Goal: Task Accomplishment & Management: Manage account settings

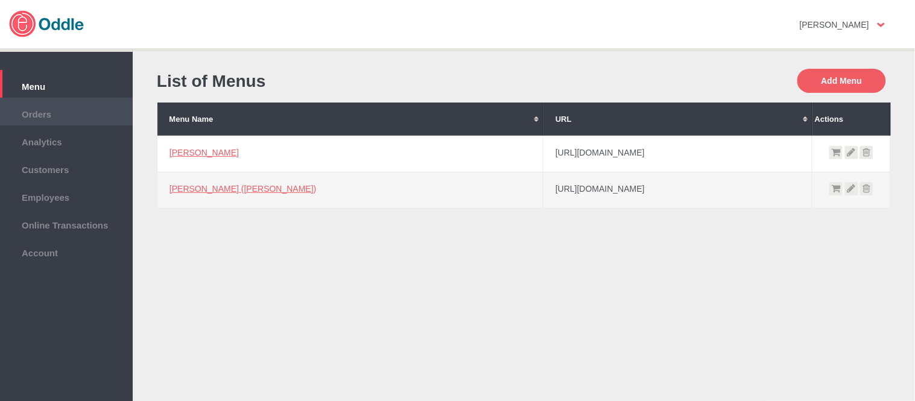
click at [65, 112] on span "Orders" at bounding box center [66, 112] width 121 height 13
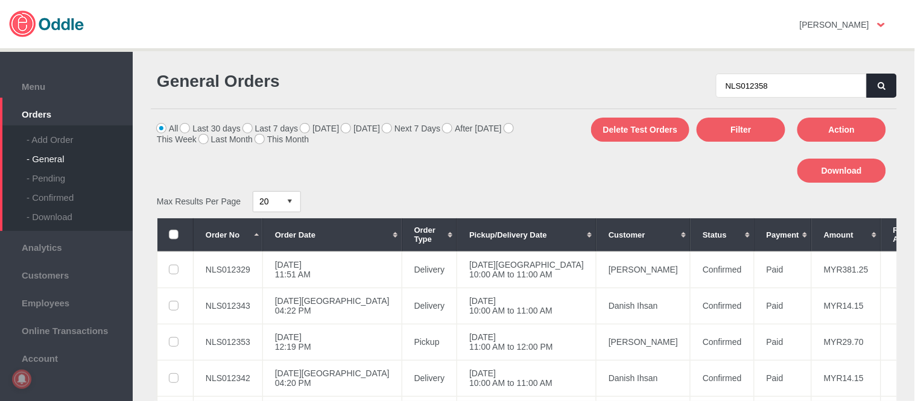
type input "NLS012358"
click at [883, 79] on button "button" at bounding box center [882, 86] width 30 height 24
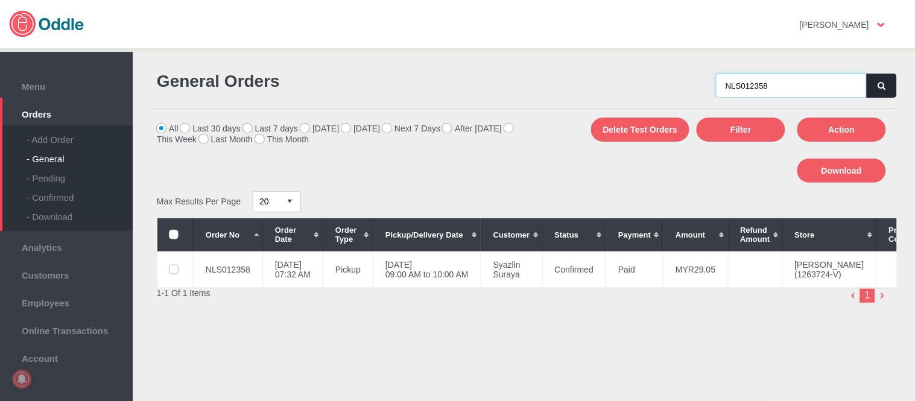
drag, startPoint x: 612, startPoint y: 86, endPoint x: 31, endPoint y: 159, distance: 586.2
click at [344, 94] on div "General Orders NLS012358" at bounding box center [524, 84] width 746 height 49
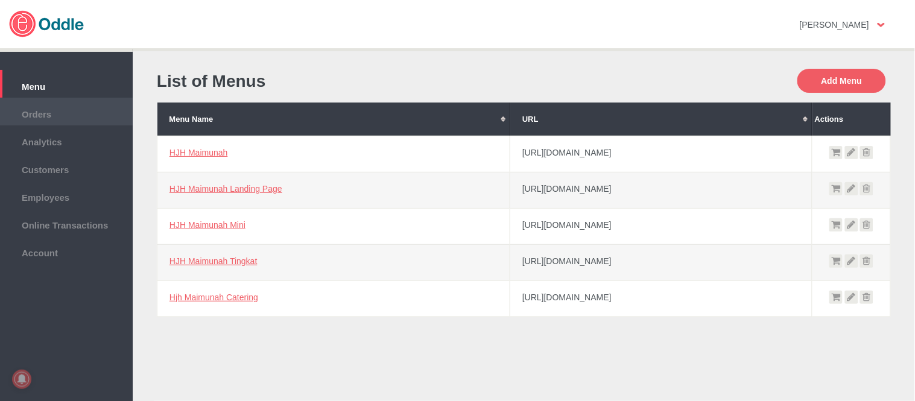
click at [74, 113] on span "Orders" at bounding box center [66, 112] width 121 height 13
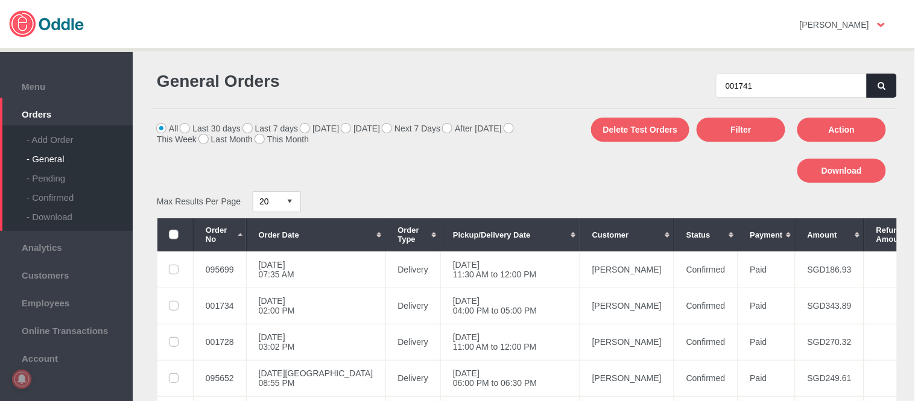
type input "001741"
click at [879, 88] on icon "button" at bounding box center [881, 86] width 7 height 8
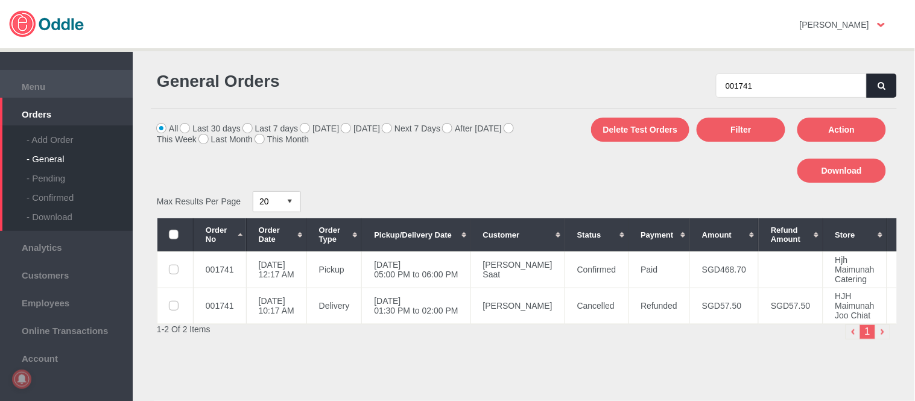
click at [38, 81] on span "Menu" at bounding box center [66, 84] width 121 height 13
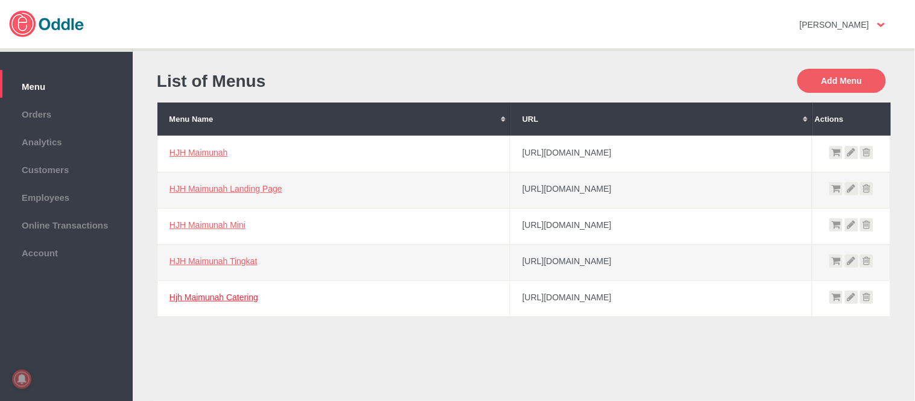
click at [229, 294] on link "Hjh Maimunah Catering" at bounding box center [214, 298] width 89 height 10
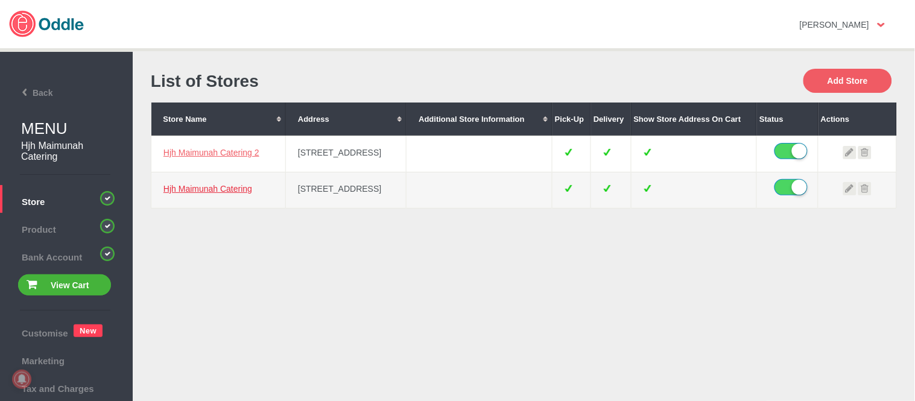
click at [232, 188] on link "Hjh Maimunah Catering" at bounding box center [207, 189] width 89 height 10
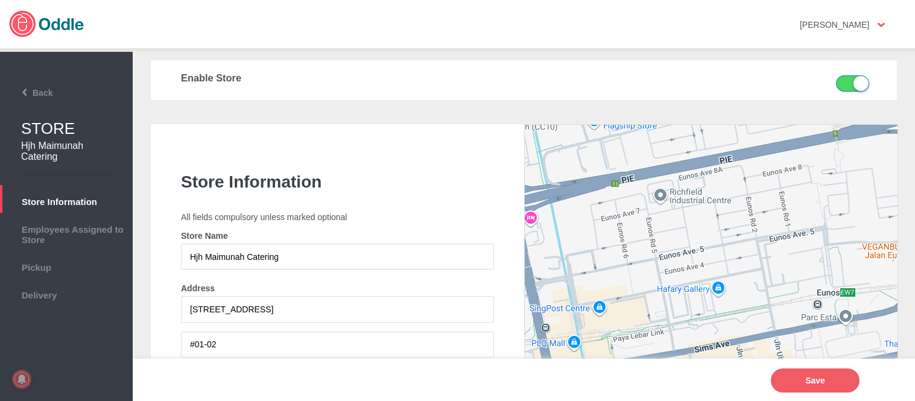
click at [57, 266] on span "Pickup" at bounding box center [66, 265] width 121 height 13
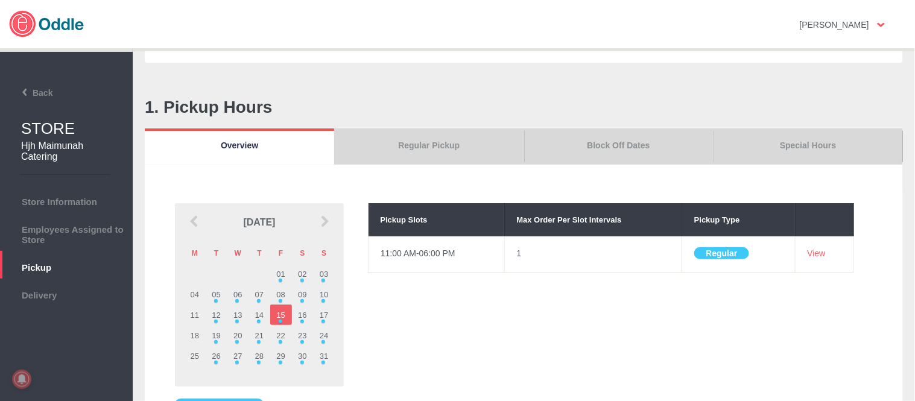
scroll to position [67, 0]
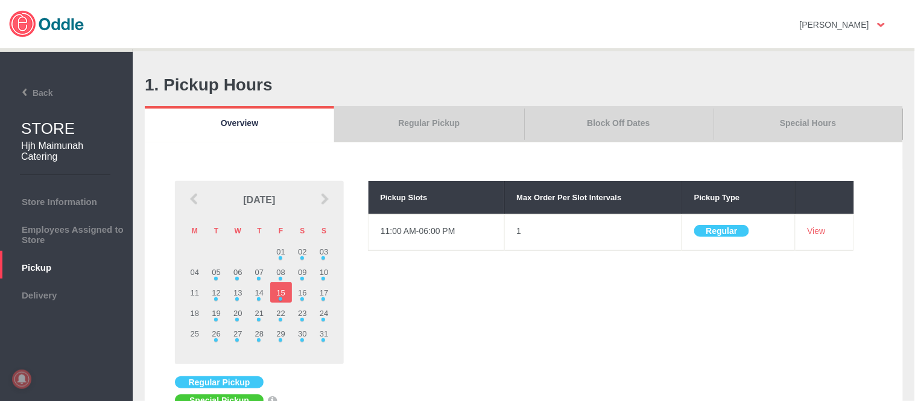
click at [813, 125] on link "Special Hours" at bounding box center [808, 124] width 189 height 36
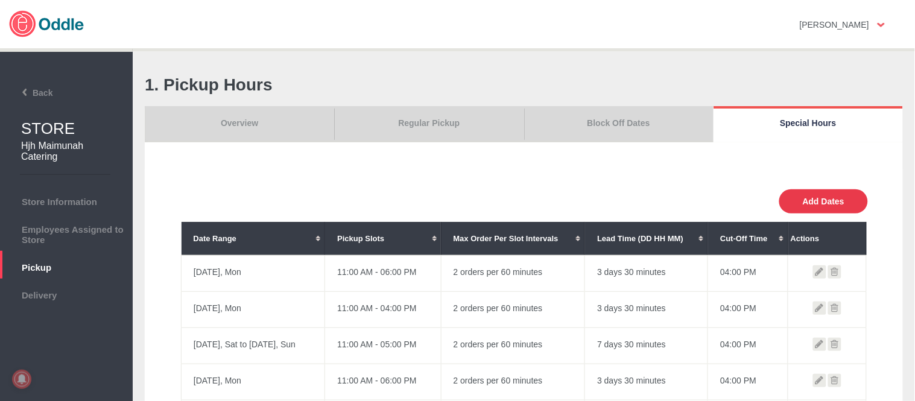
click at [837, 204] on button "Add Dates" at bounding box center [823, 201] width 89 height 24
select select "30"
type input "10"
type input "0"
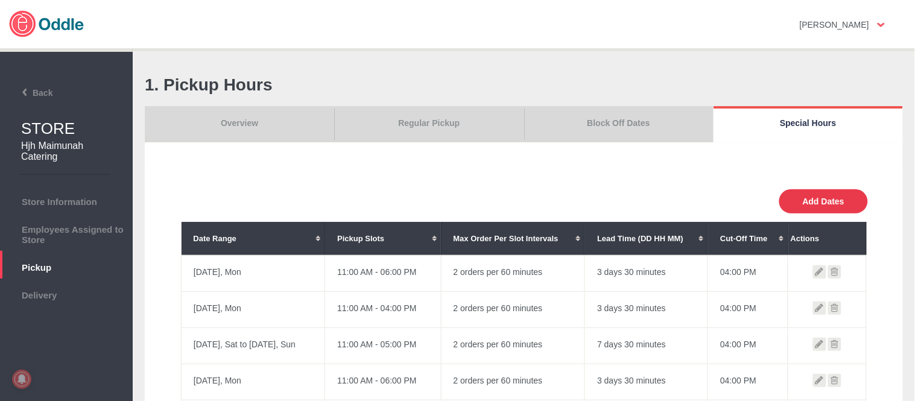
type input "30"
select select "11:00 AM"
select select "11:00 PM"
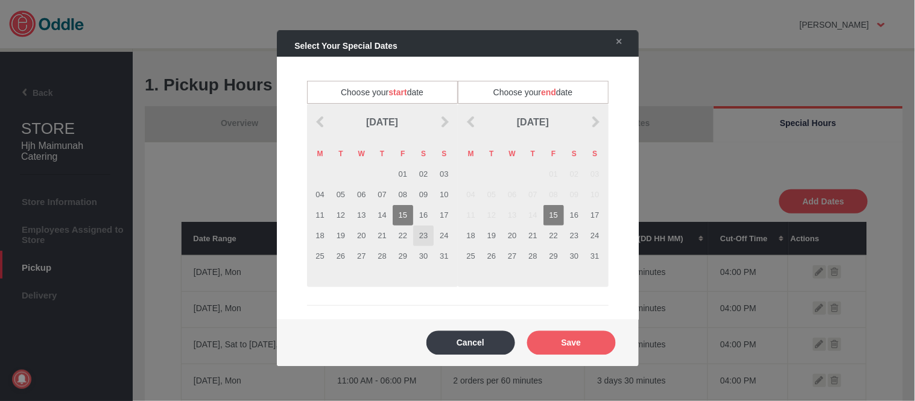
click at [421, 238] on td "23" at bounding box center [423, 236] width 21 height 21
click at [568, 236] on td "23" at bounding box center [574, 236] width 21 height 21
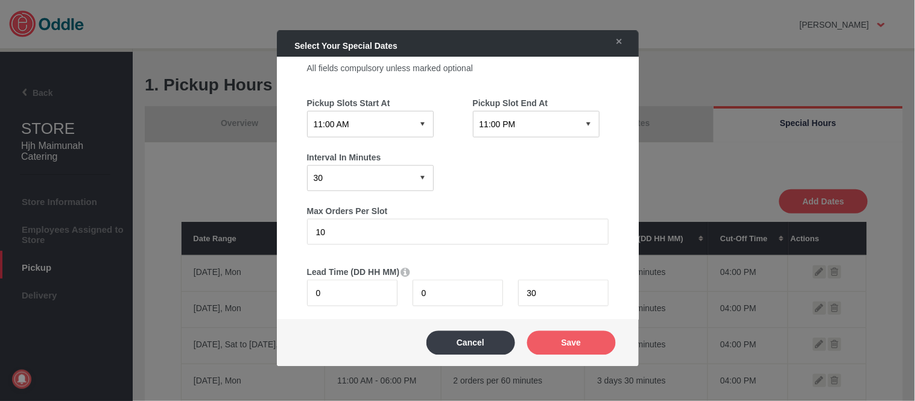
scroll to position [268, 0]
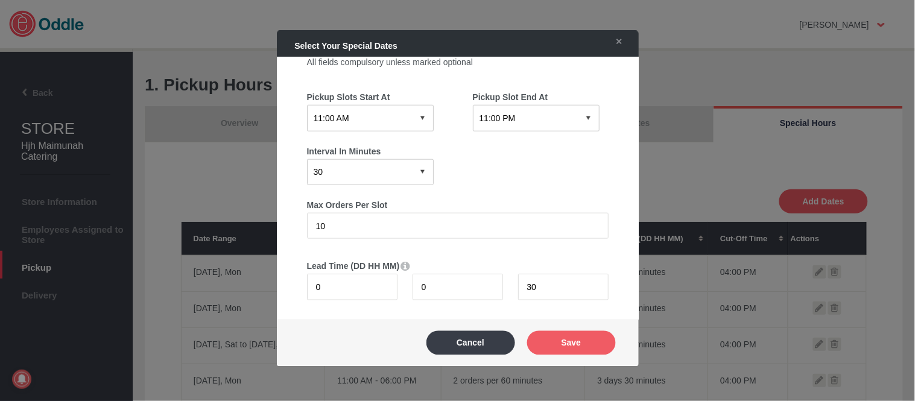
click at [398, 111] on select "12:15 AM 12:30 AM 12:45 AM 01:00 AM 01:15 AM 01:30 AM 01:45 AM 02:00 AM 02:15 A…" at bounding box center [370, 118] width 127 height 26
select select "06:30 PM"
click at [307, 105] on select "12:15 AM 12:30 AM 12:45 AM 01:00 AM 01:15 AM 01:30 AM 01:45 AM 02:00 AM 02:15 A…" at bounding box center [370, 118] width 127 height 26
click at [527, 124] on select "12:15 AM 12:30 AM 12:45 AM 01:00 AM 01:15 AM 01:30 AM 01:45 AM 02:00 AM 02:15 A…" at bounding box center [536, 118] width 127 height 26
select select "07:00 PM"
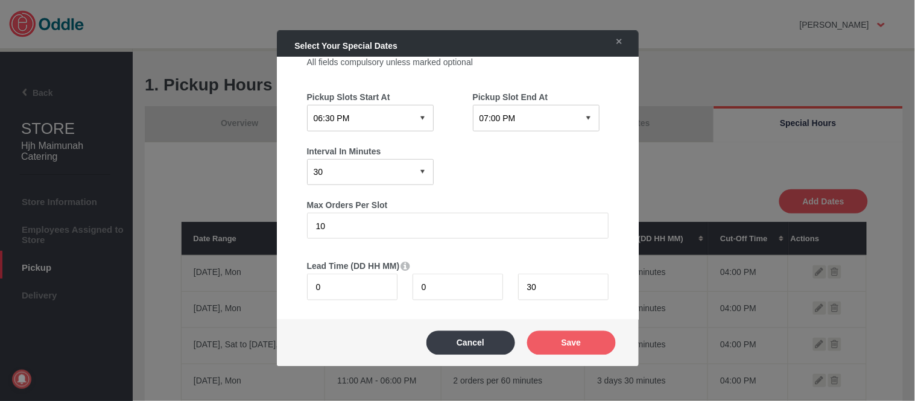
click at [473, 105] on select "12:15 AM 12:30 AM 12:45 AM 01:00 AM 01:15 AM 01:30 AM 01:45 AM 02:00 AM 02:15 A…" at bounding box center [536, 118] width 127 height 26
drag, startPoint x: 287, startPoint y: 226, endPoint x: 237, endPoint y: 226, distance: 50.1
click at [237, 226] on body "Click here to cancel Mary Kaye No messages Support Settings Sign Out Settings S…" at bounding box center [457, 200] width 915 height 401
type input "1"
click at [540, 146] on h4 "Interval In Minutes" at bounding box center [458, 151] width 302 height 10
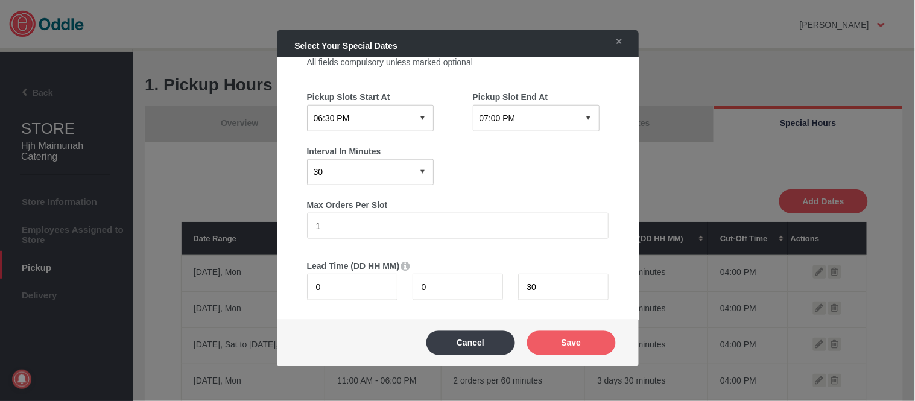
click at [584, 356] on div "Cancel Save" at bounding box center [458, 342] width 338 height 41
click at [588, 336] on button "Save" at bounding box center [571, 343] width 89 height 24
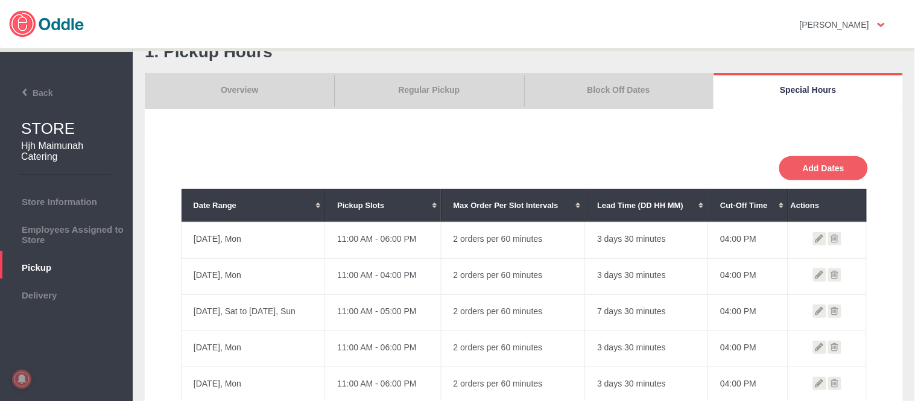
scroll to position [335, 0]
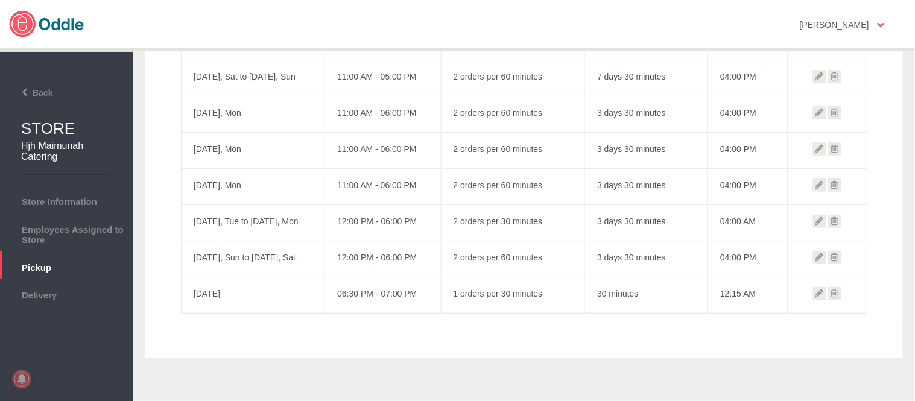
click at [836, 294] on icon at bounding box center [834, 293] width 13 height 13
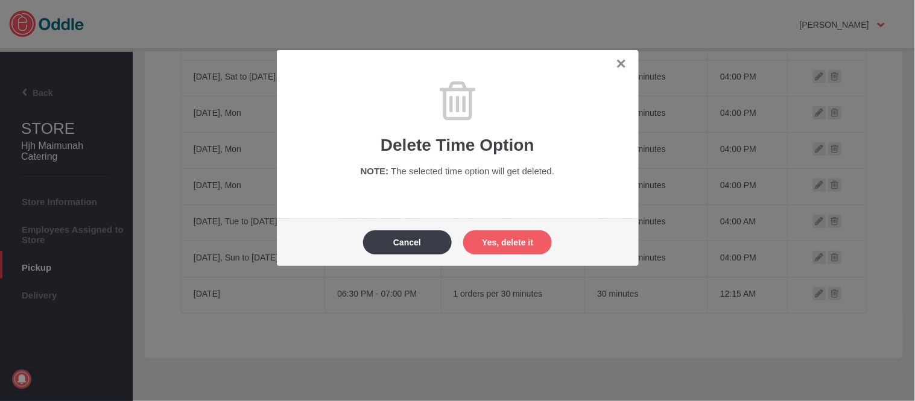
click at [545, 244] on button "Yes, delete it" at bounding box center [507, 242] width 89 height 24
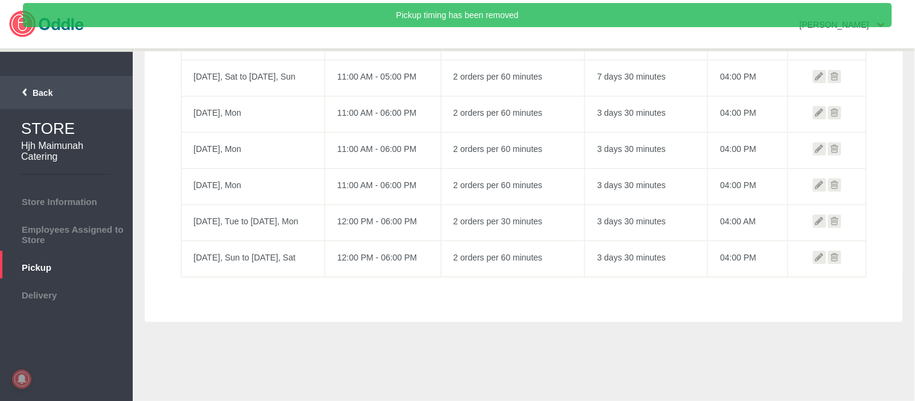
click at [49, 97] on li "Back" at bounding box center [66, 92] width 133 height 33
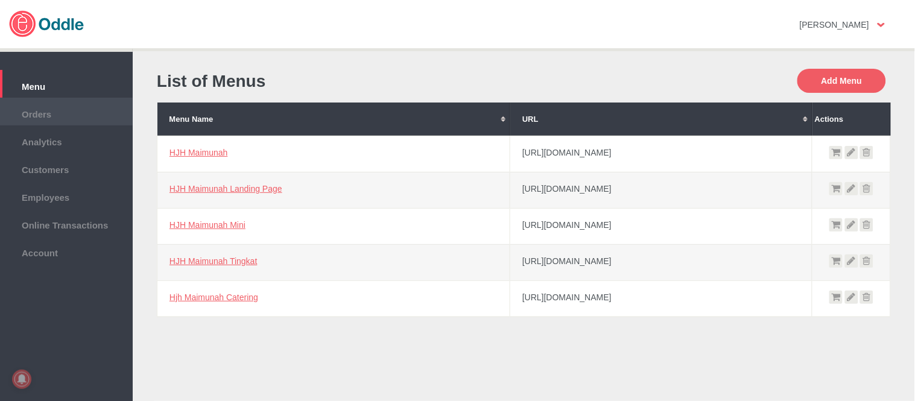
click at [59, 101] on li "Orders" at bounding box center [66, 112] width 133 height 28
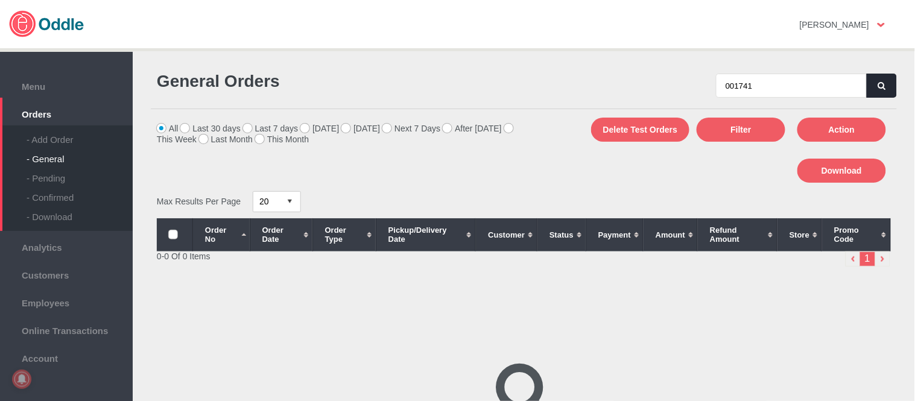
type input "001741"
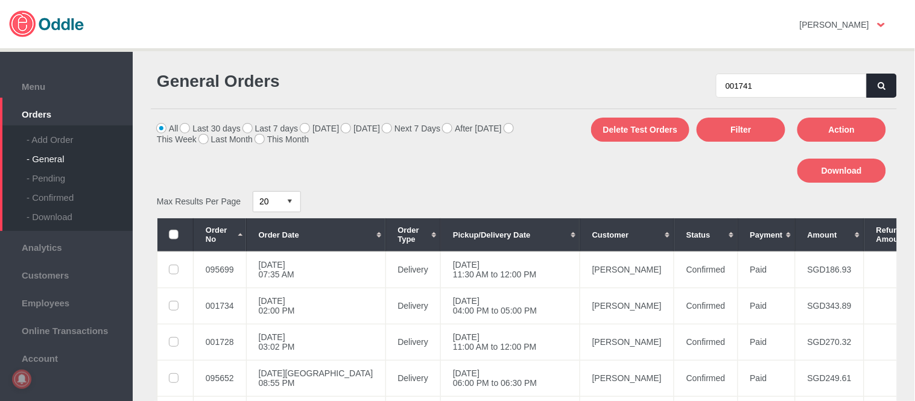
click at [889, 85] on button "button" at bounding box center [882, 86] width 30 height 24
